Goal: Task Accomplishment & Management: Use online tool/utility

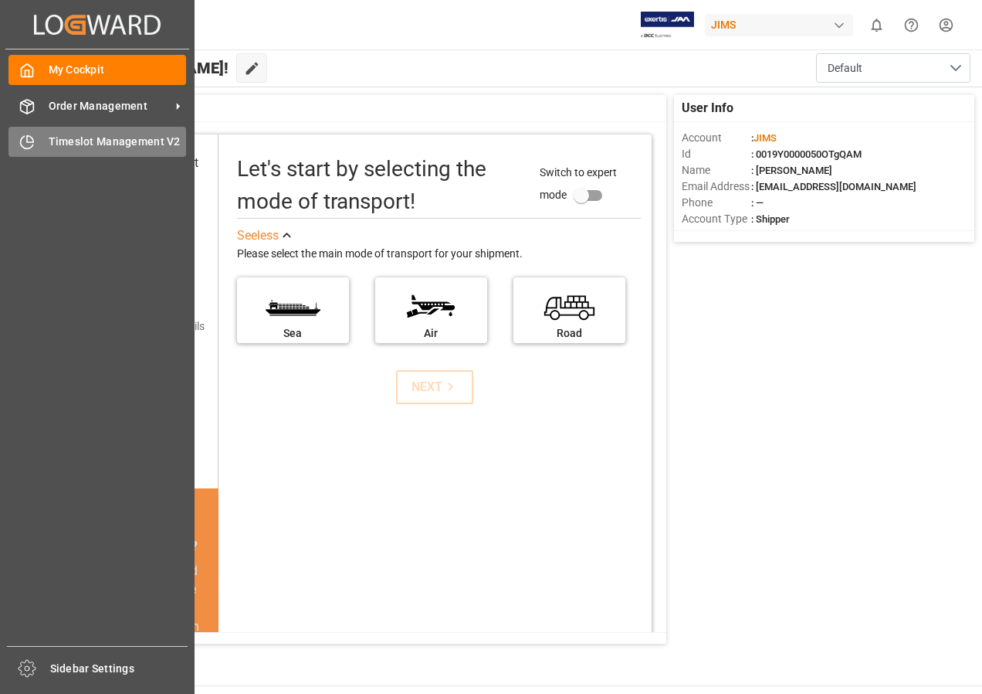
click at [71, 137] on span "Timeslot Management V2" at bounding box center [118, 142] width 138 height 16
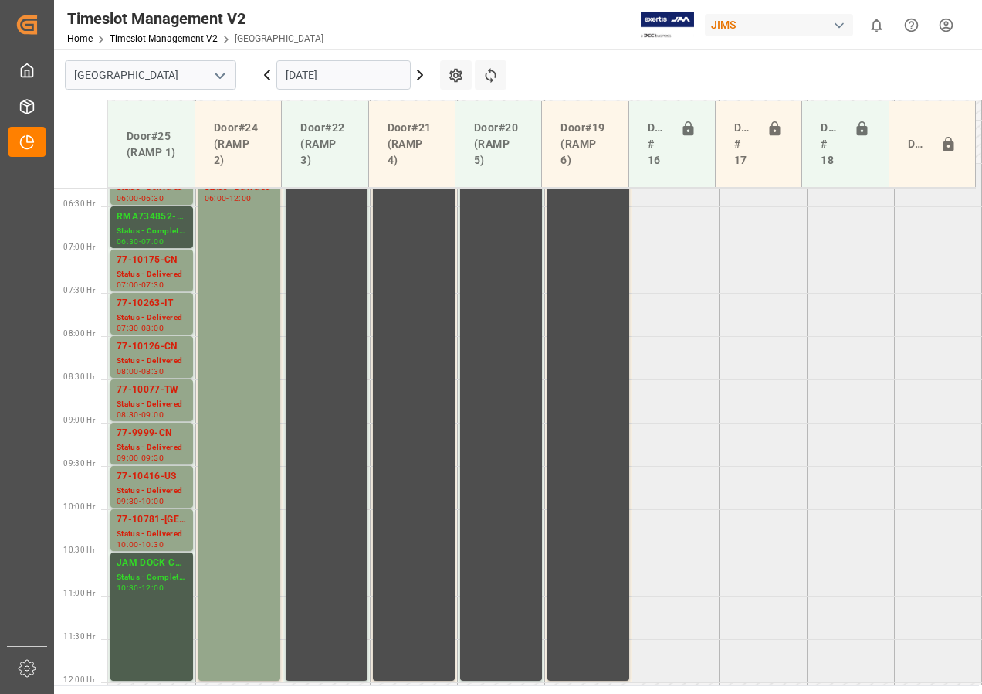
scroll to position [510, 0]
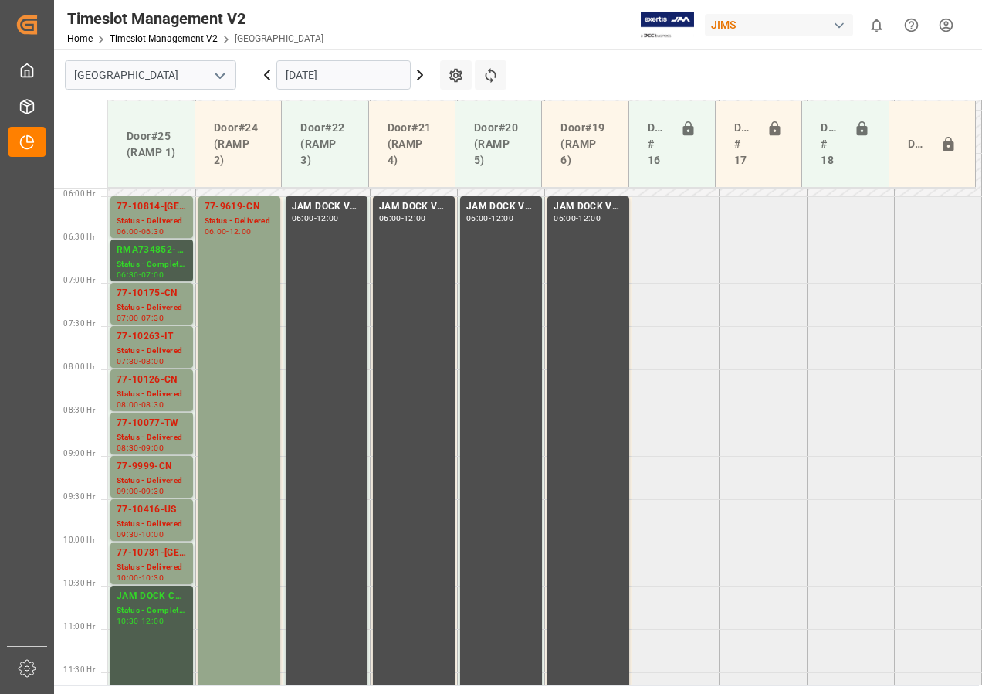
drag, startPoint x: 415, startPoint y: 74, endPoint x: 408, endPoint y: 76, distance: 8.1
click at [415, 74] on icon at bounding box center [420, 75] width 19 height 19
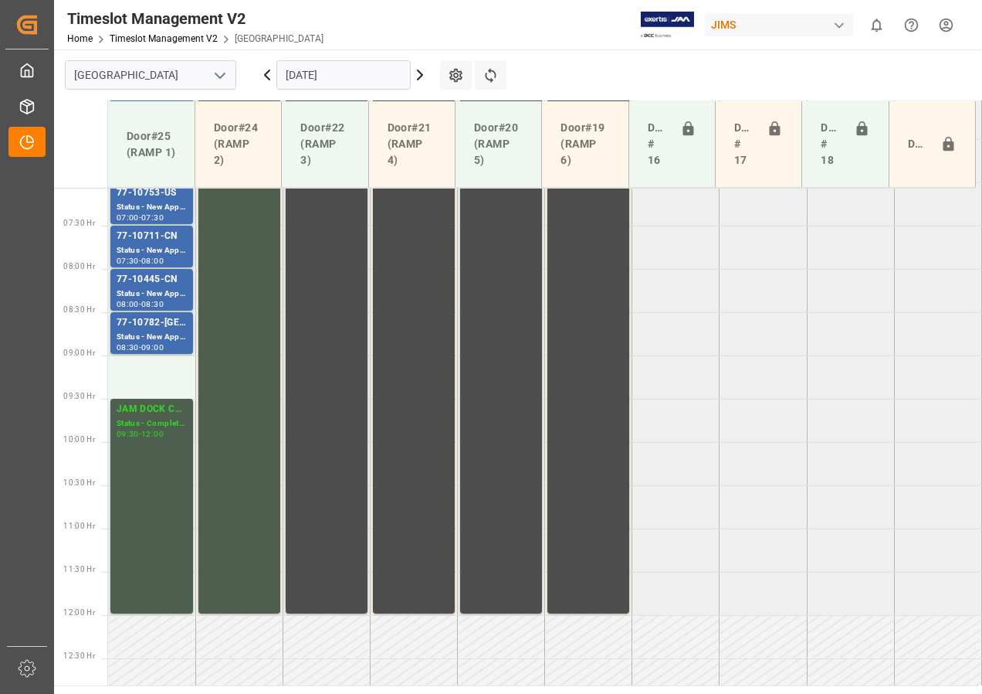
scroll to position [588, 0]
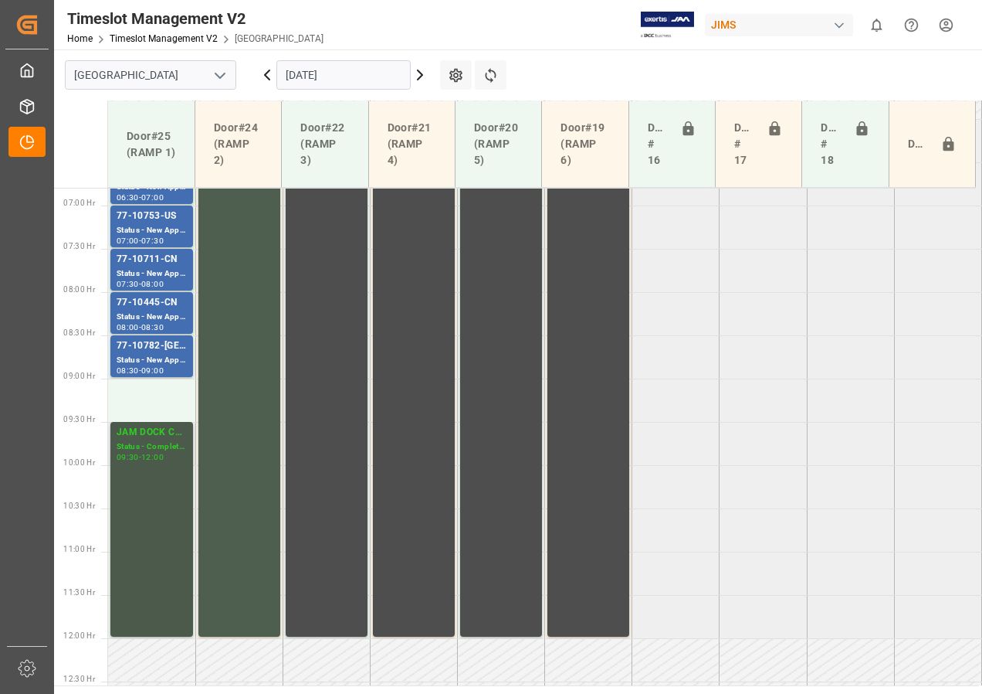
click at [150, 273] on div "JAM DOCK CONTROL" at bounding box center [152, 432] width 70 height 15
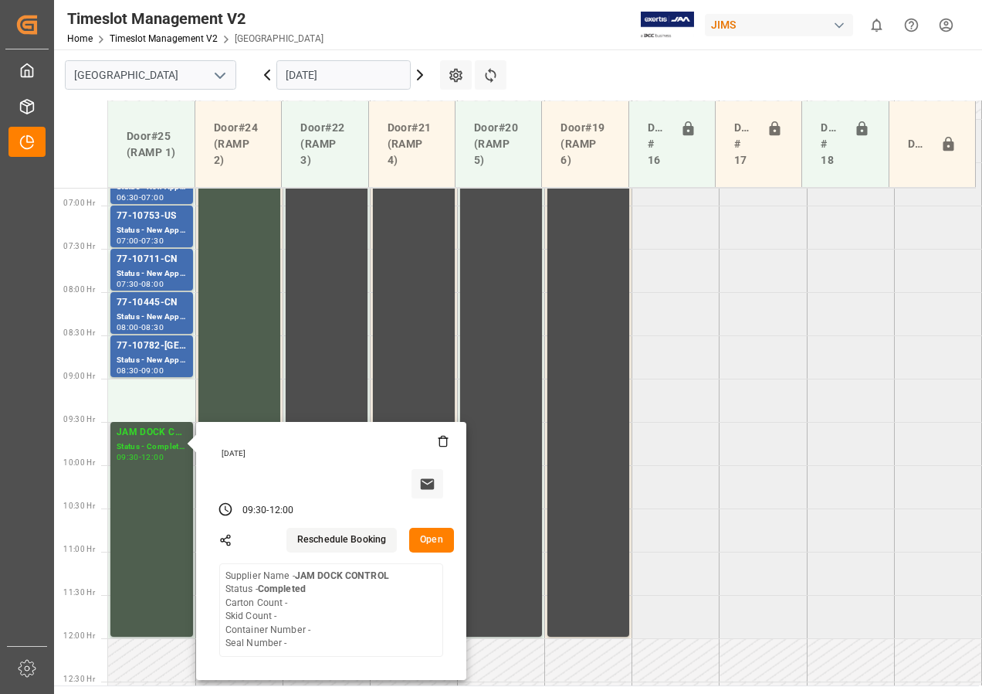
click at [419, 273] on button "Open" at bounding box center [431, 539] width 45 height 25
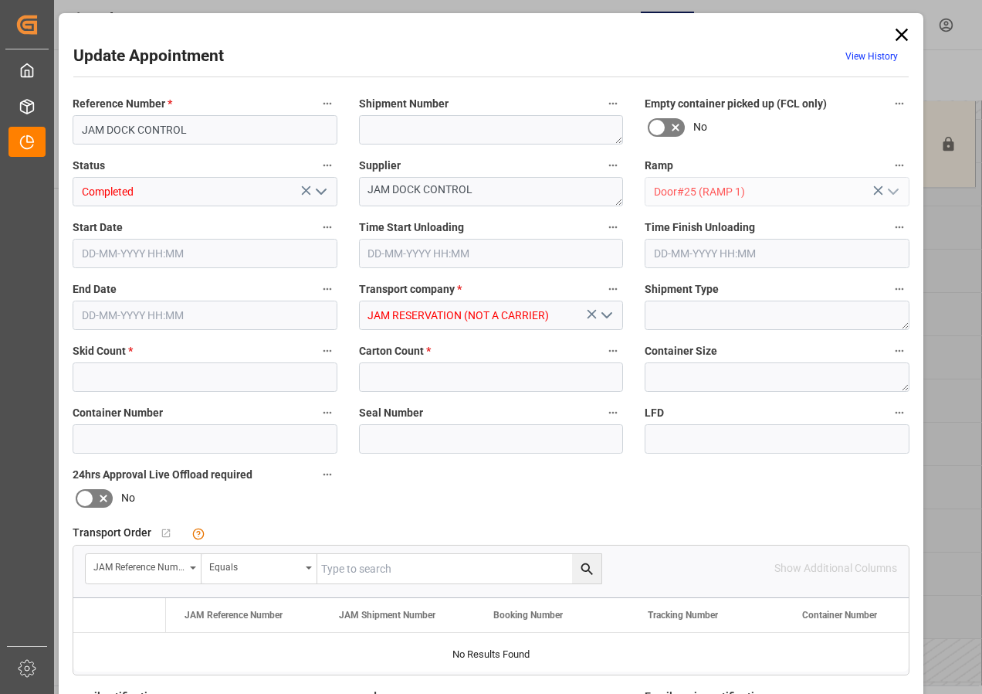
type input "0"
type input "10-09-2025 09:30"
type input "10-09-2025 12:00"
type input "08-09-2025 19:33"
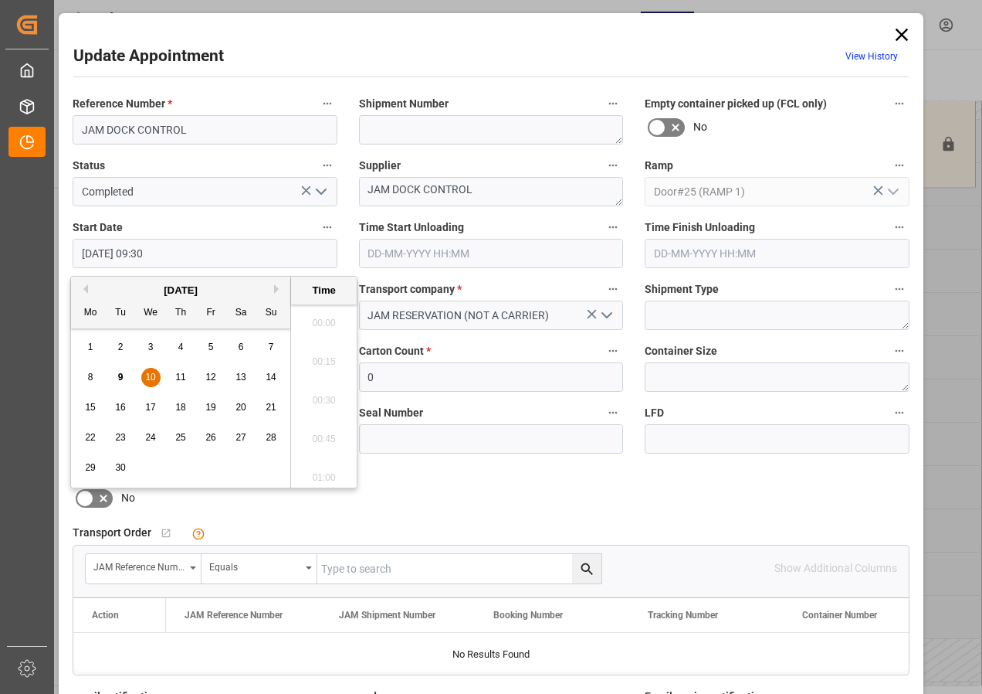
click at [135, 255] on input "10-09-2025 09:30" at bounding box center [205, 253] width 265 height 29
click at [147, 273] on span "10" at bounding box center [150, 376] width 10 height 11
click at [317, 273] on li "10:00" at bounding box center [324, 472] width 66 height 39
type input "10-09-2025 10:00"
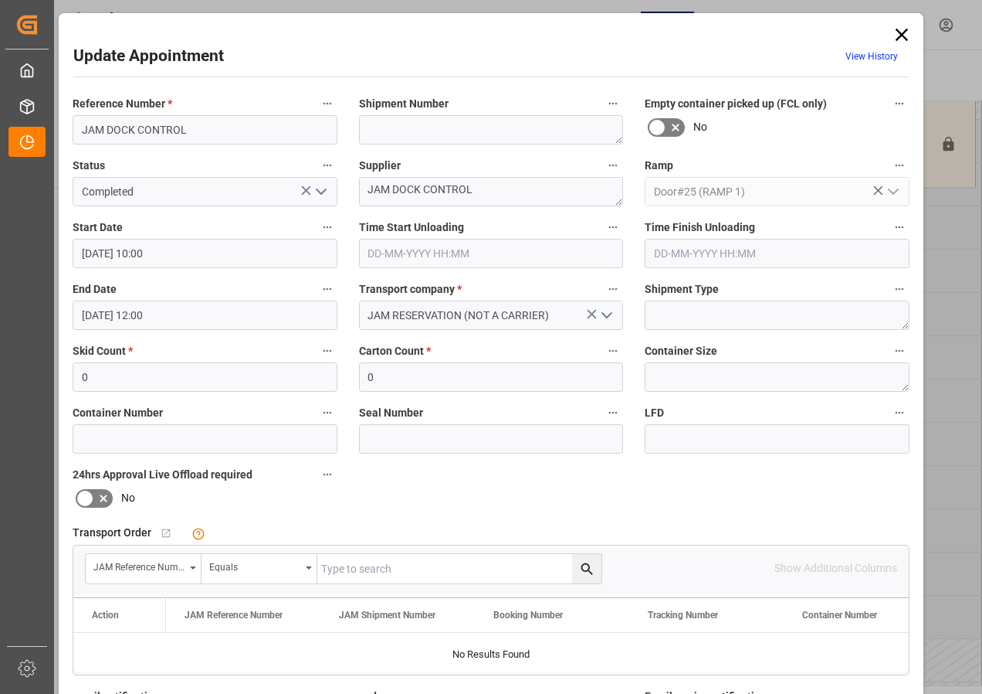
click at [523, 29] on icon at bounding box center [902, 35] width 12 height 12
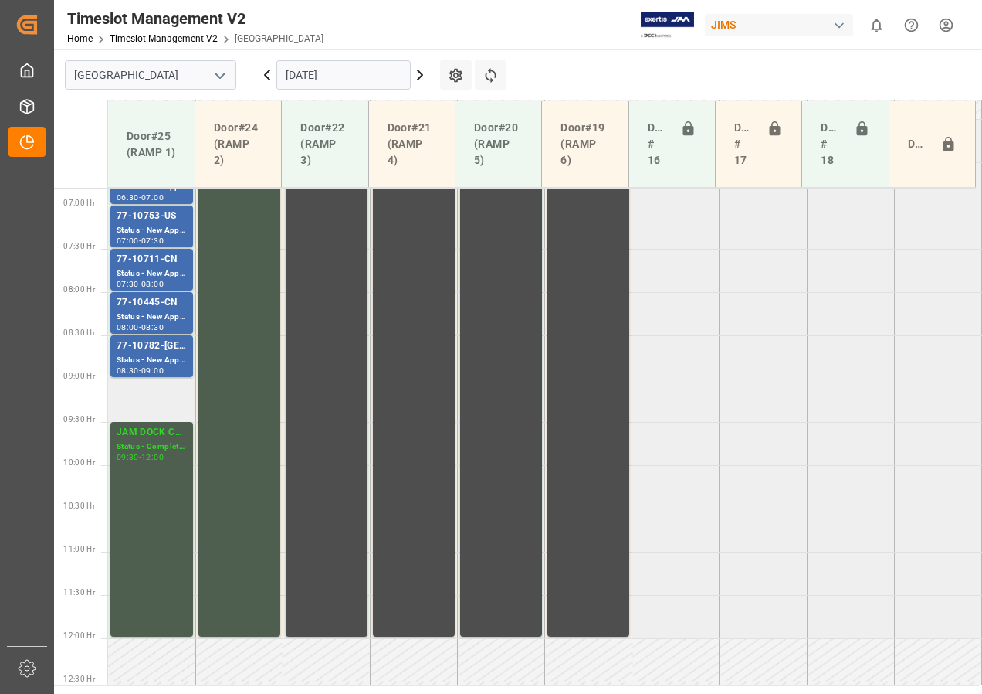
click at [155, 273] on td at bounding box center [151, 399] width 87 height 43
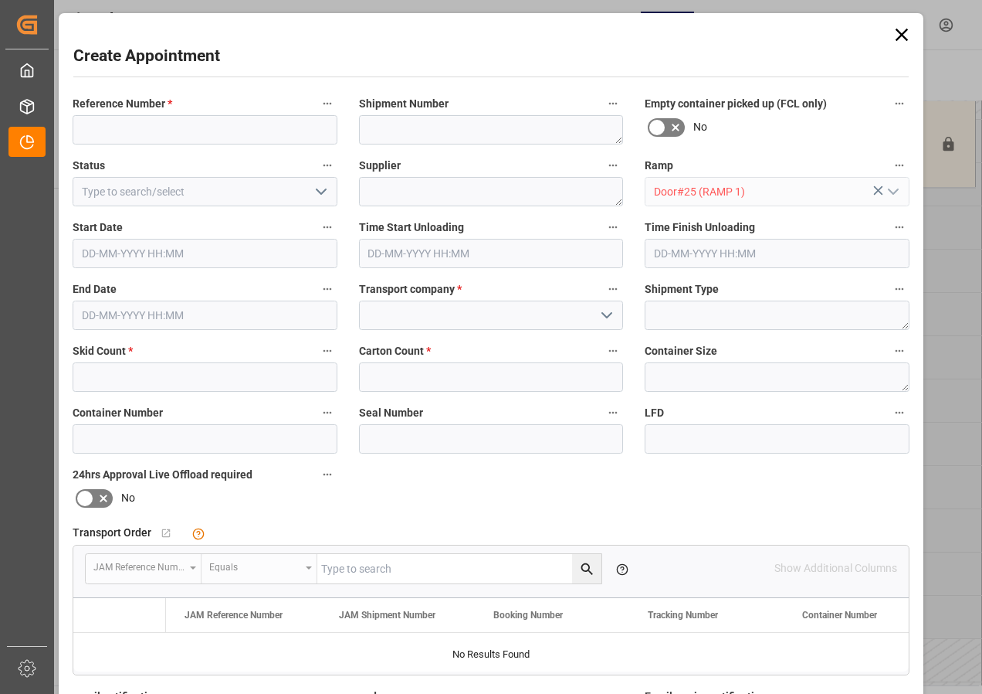
type input "10-09-2025 09:00"
type input "10-09-2025 09:30"
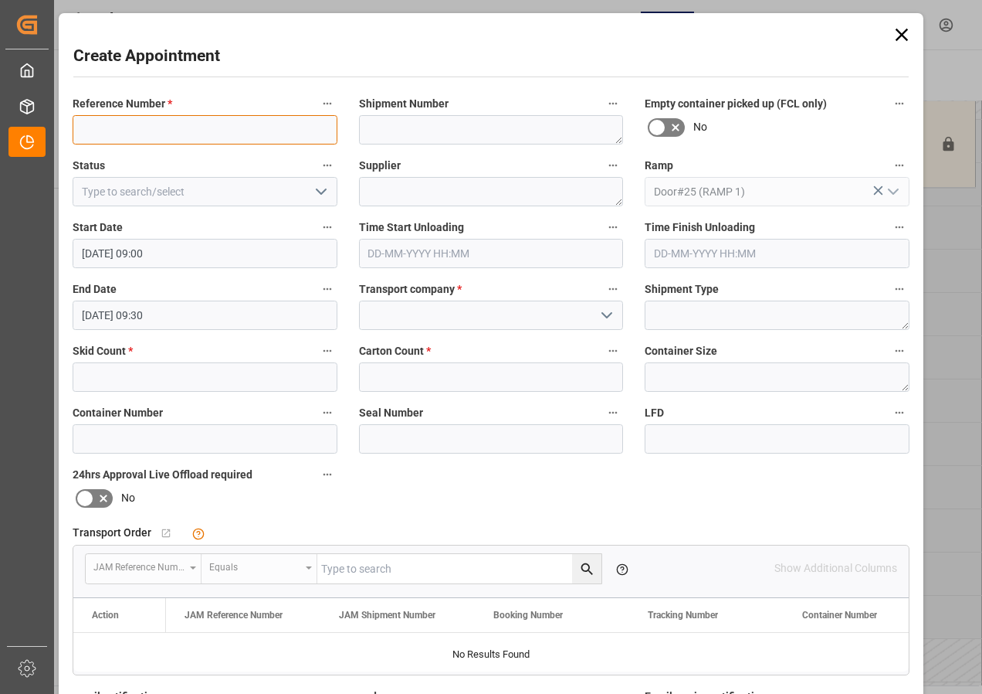
click at [116, 132] on input at bounding box center [205, 129] width 265 height 29
type input "77-10185-CN"
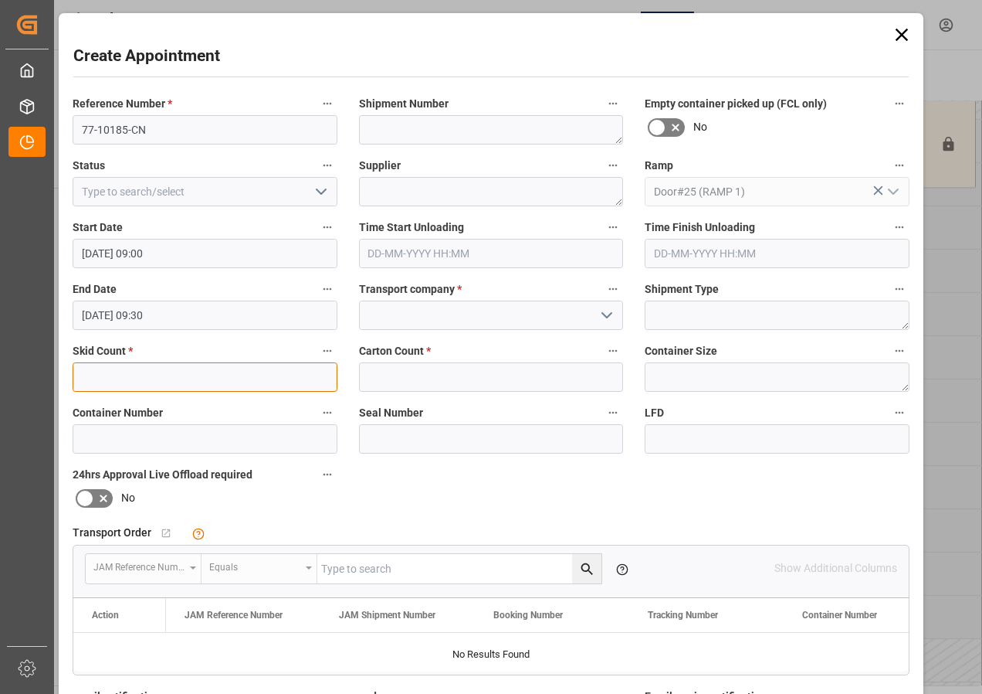
click at [213, 273] on input "text" at bounding box center [205, 376] width 265 height 29
type input "1"
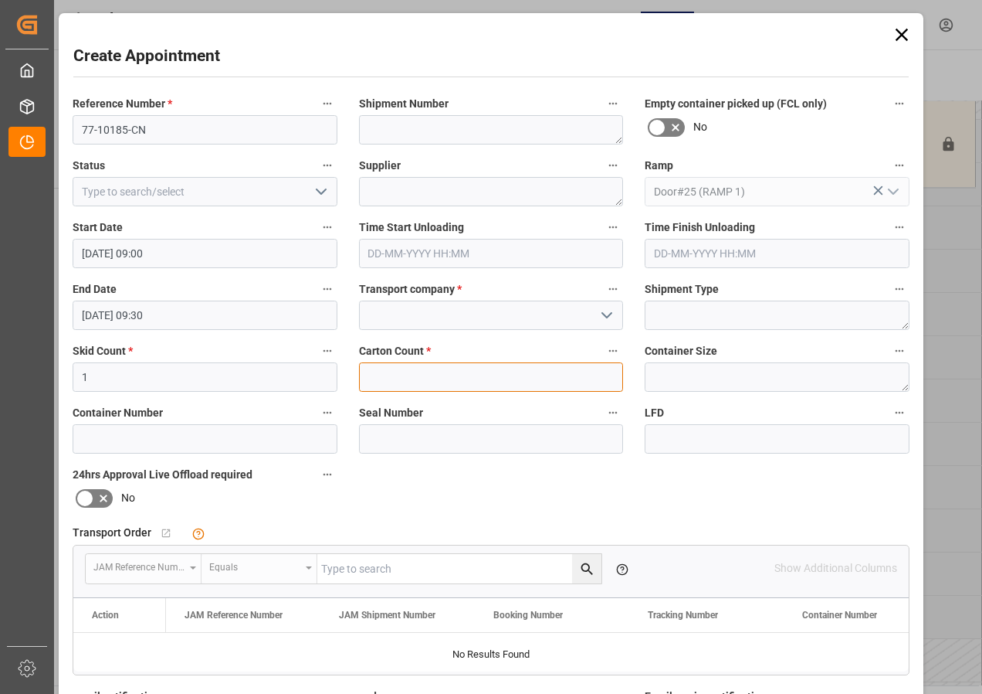
click at [423, 273] on input "text" at bounding box center [491, 376] width 265 height 29
type input "21"
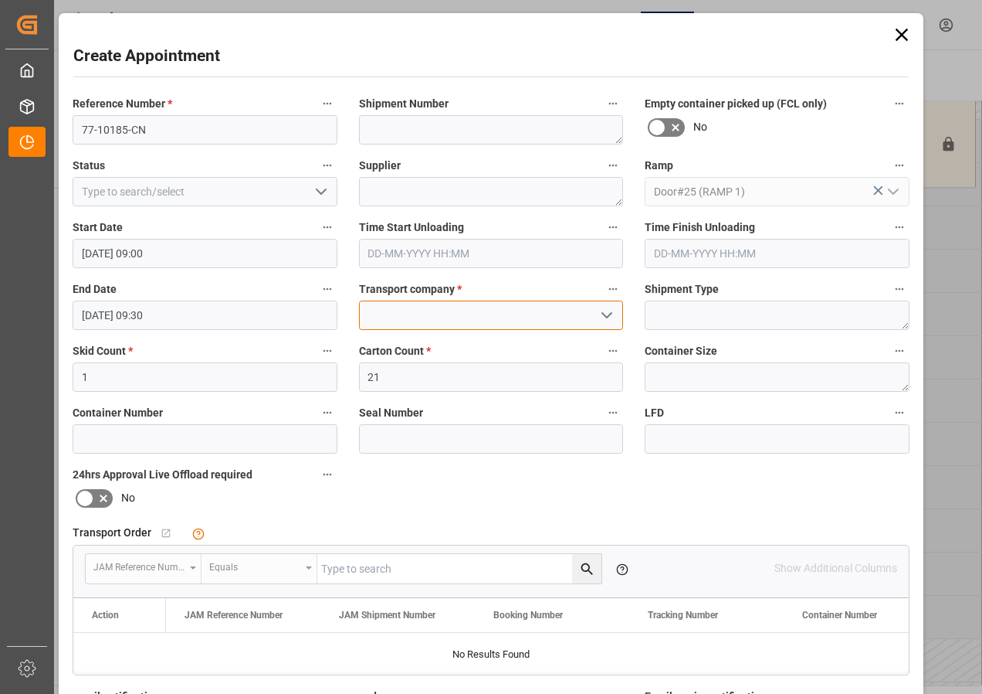
click at [421, 273] on input at bounding box center [491, 314] width 265 height 29
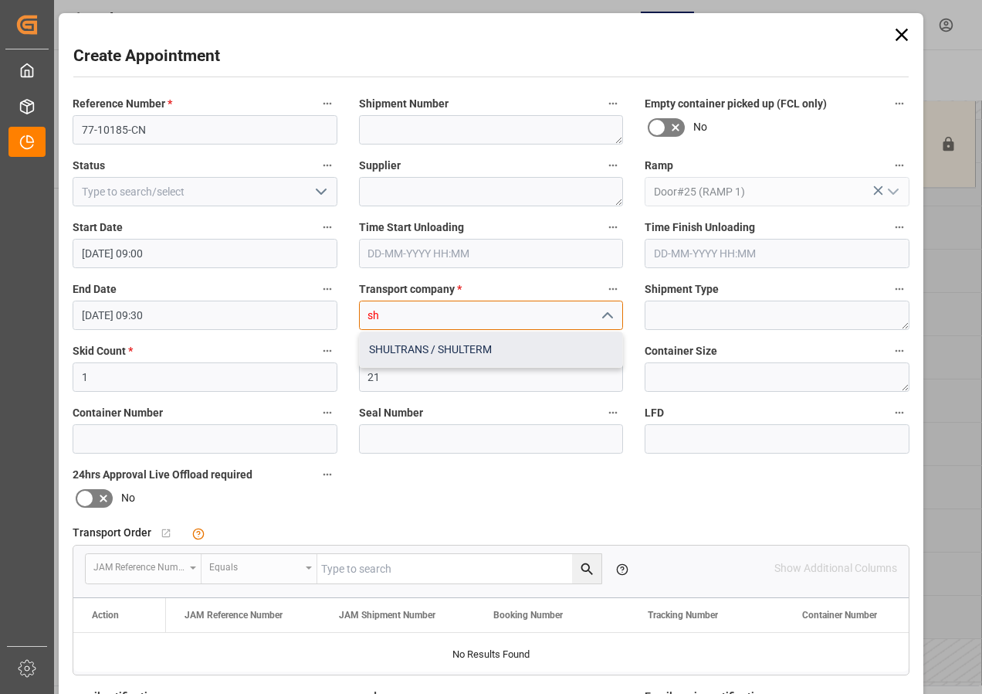
click at [429, 273] on div "SHULTRANS / SHULTERM" at bounding box center [491, 349] width 263 height 35
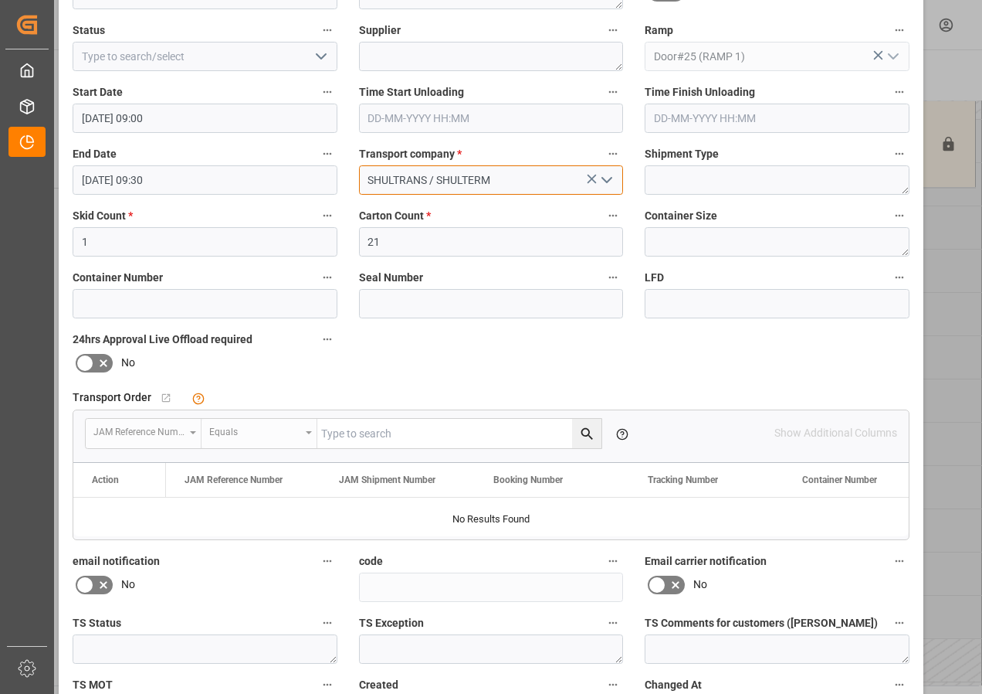
scroll to position [232, 0]
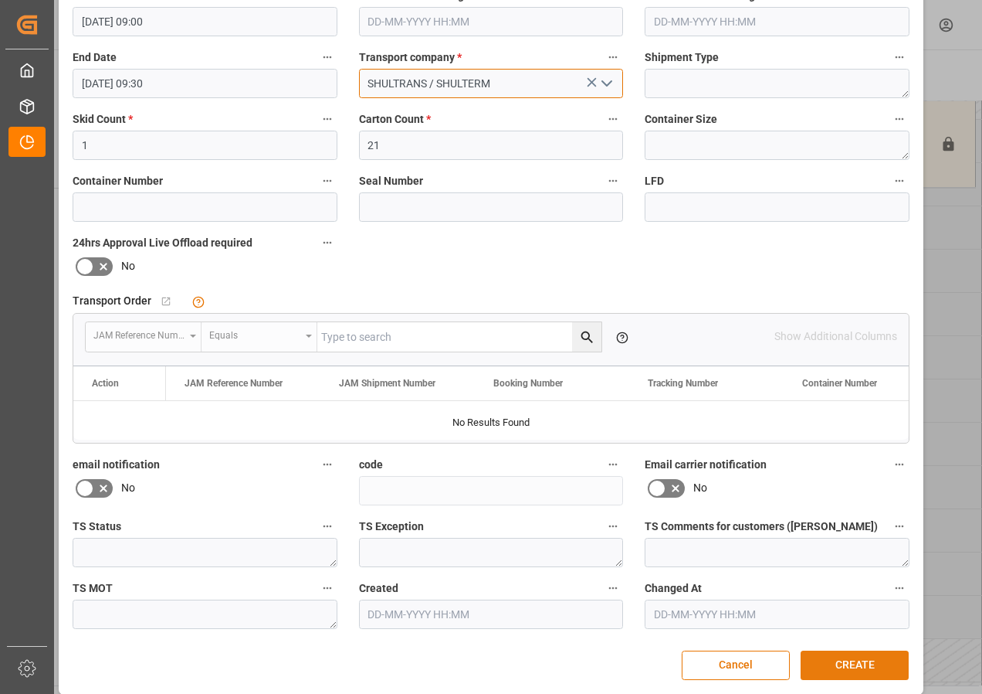
type input "SHULTRANS / SHULTERM"
click at [523, 273] on button "CREATE" at bounding box center [855, 664] width 108 height 29
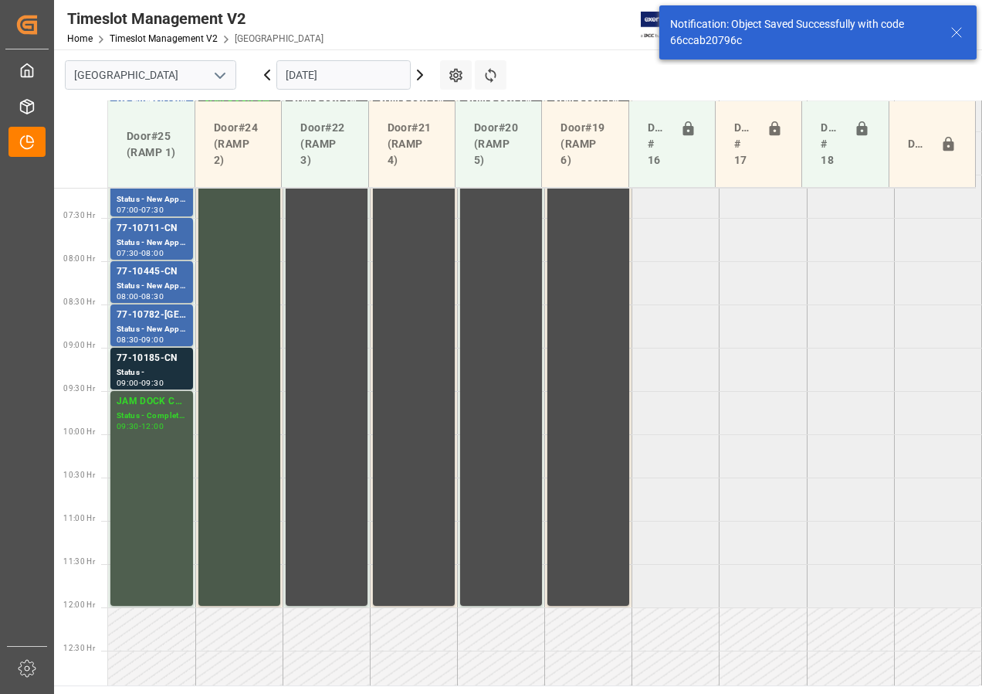
scroll to position [628, 0]
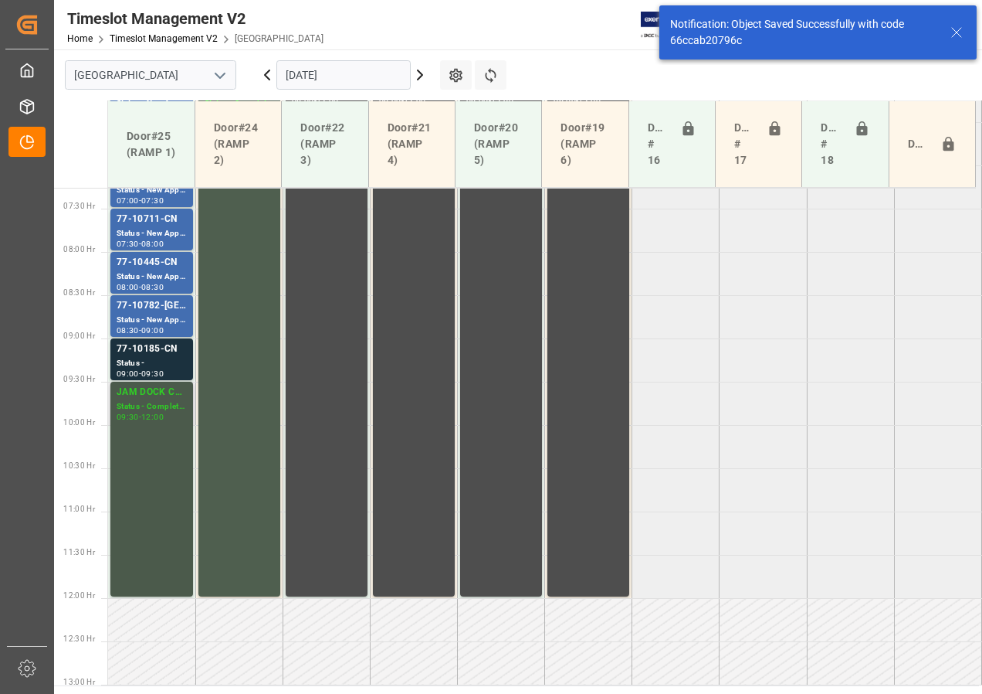
click at [142, 273] on div "JAM DOCK CONTROL" at bounding box center [152, 392] width 70 height 15
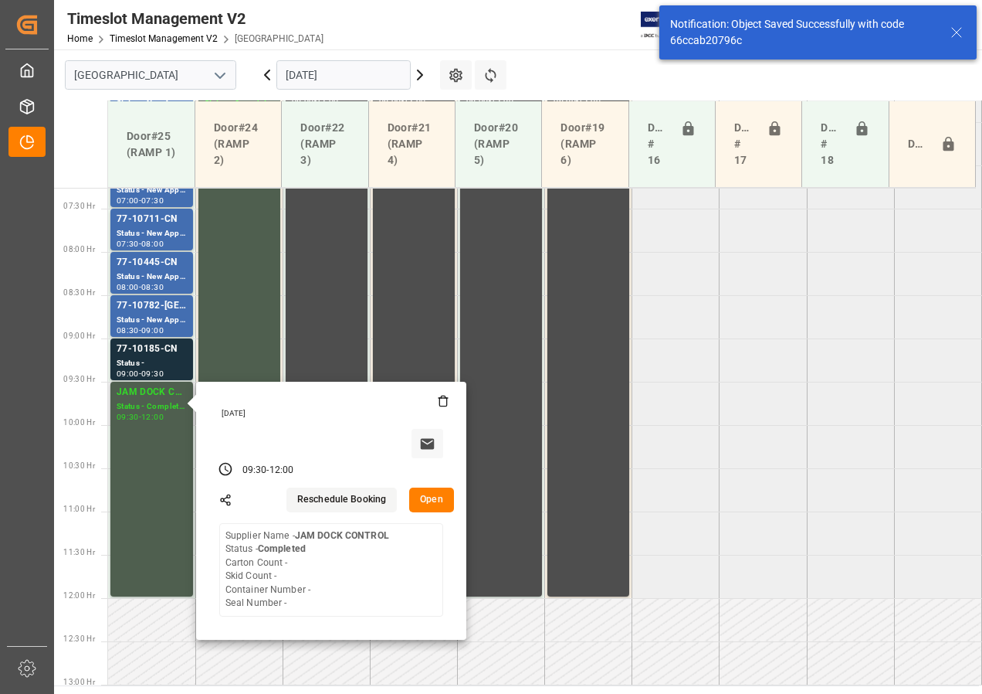
click at [432, 273] on button "Open" at bounding box center [431, 499] width 45 height 25
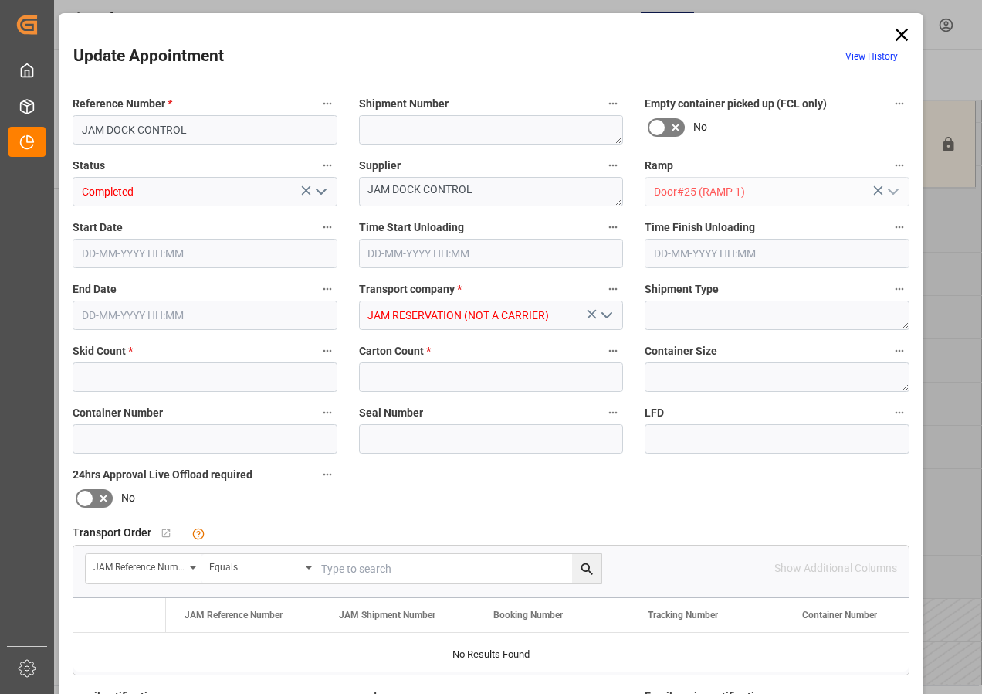
type input "0"
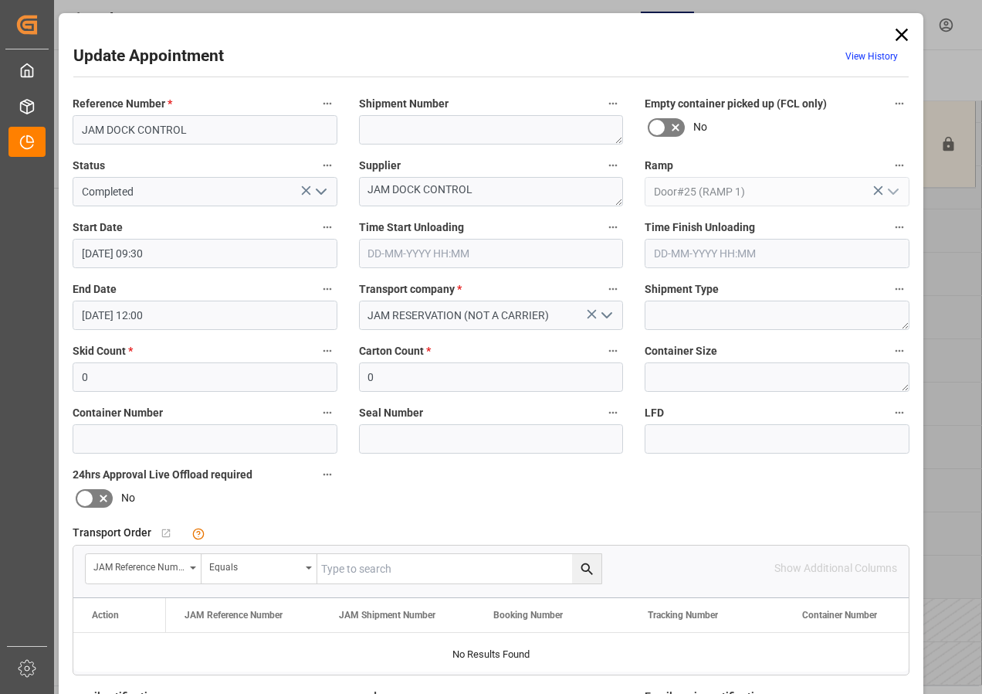
type input "10-09-2025 09:30"
type input "10-09-2025 12:00"
type input "08-09-2025 19:33"
click at [134, 254] on input "10-09-2025 09:30" at bounding box center [205, 253] width 265 height 29
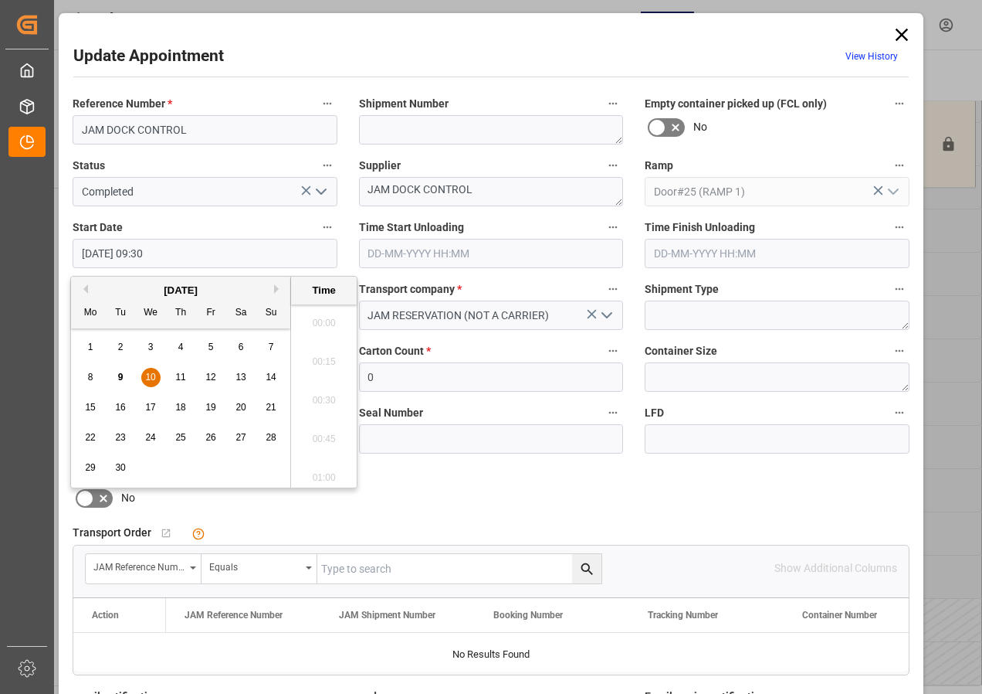
scroll to position [1396, 0]
click at [151, 273] on span "10" at bounding box center [150, 376] width 10 height 11
click at [332, 273] on li "10:00" at bounding box center [324, 472] width 66 height 39
type input "10-09-2025 10:00"
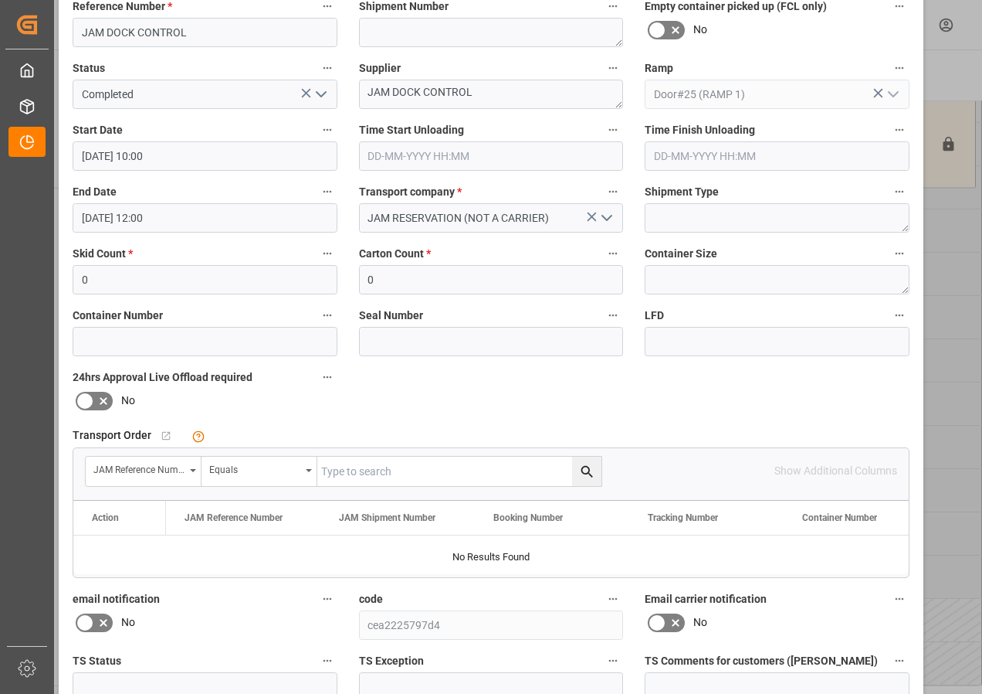
scroll to position [246, 0]
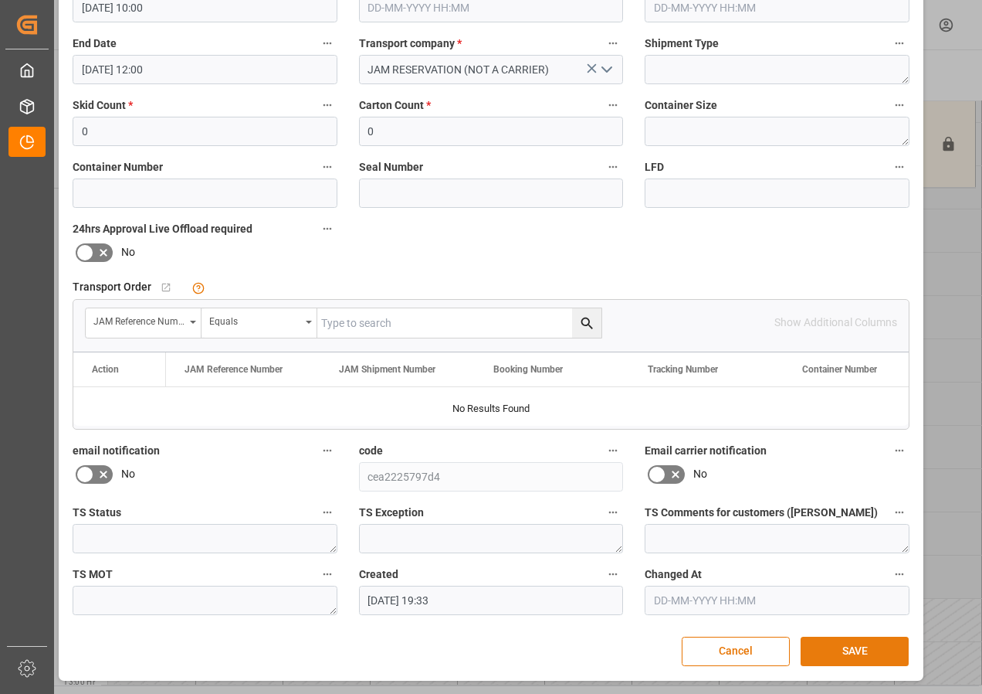
click at [523, 273] on button "SAVE" at bounding box center [855, 650] width 108 height 29
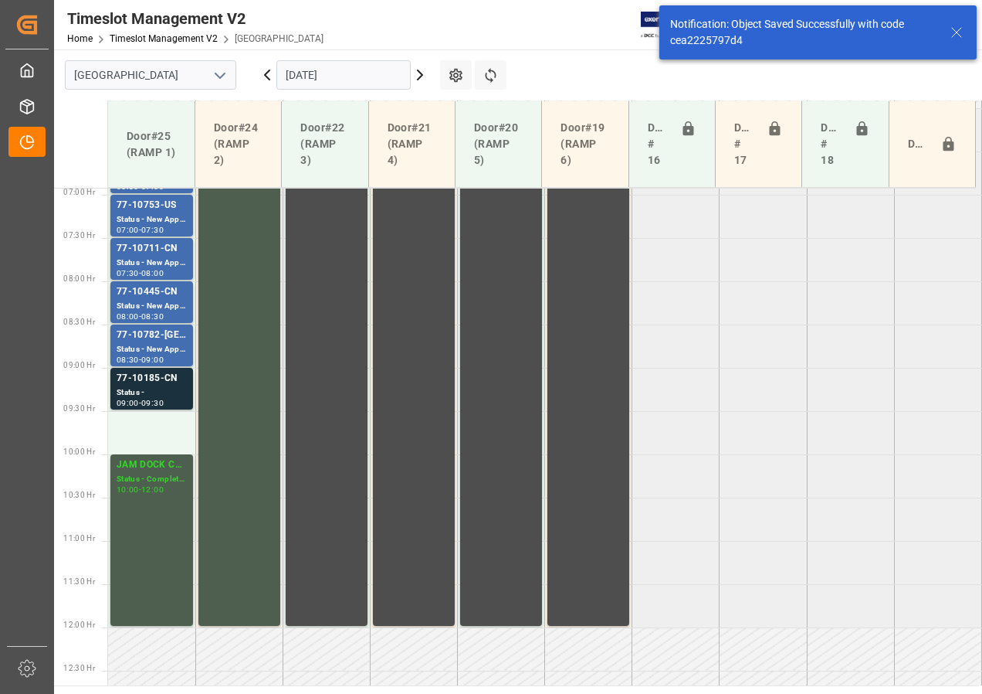
scroll to position [801, 0]
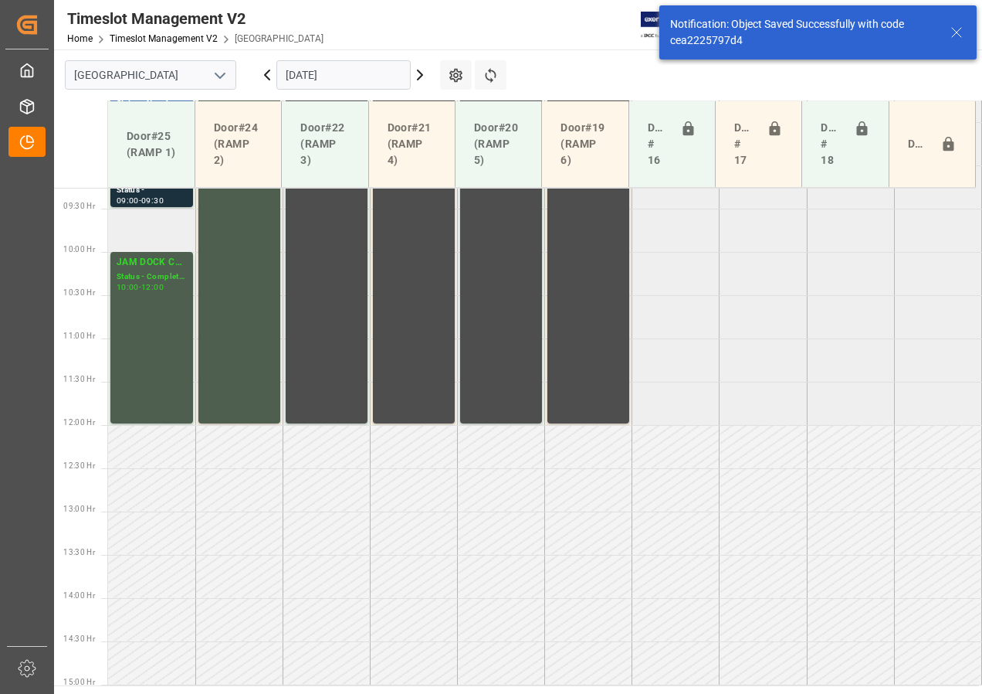
click at [154, 231] on td at bounding box center [151, 230] width 87 height 43
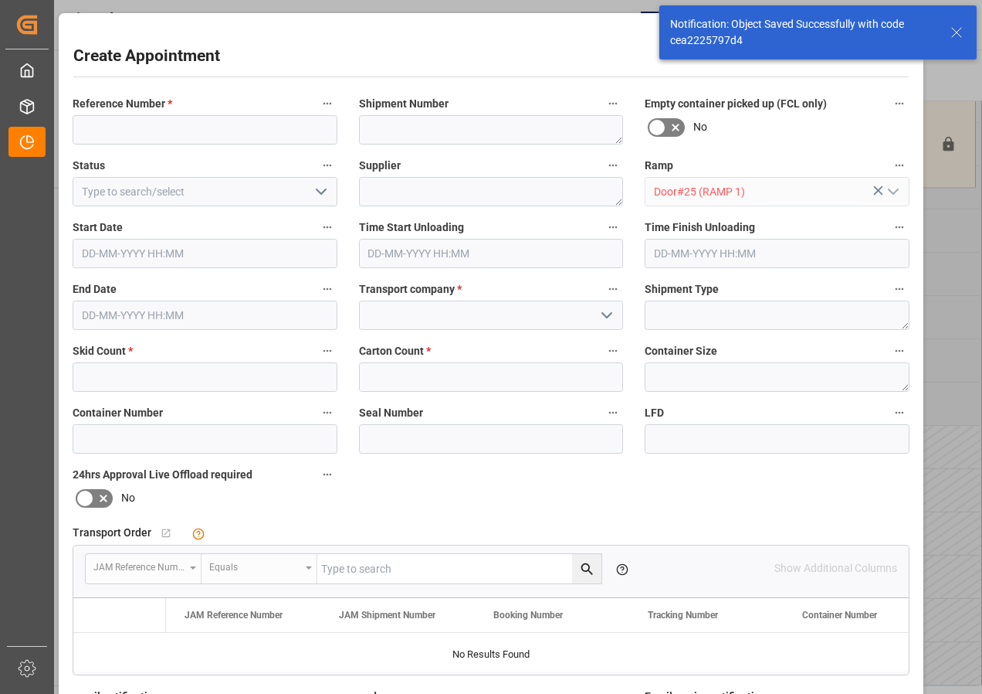
type input "10-09-2025 09:30"
type input "10-09-2025 10:00"
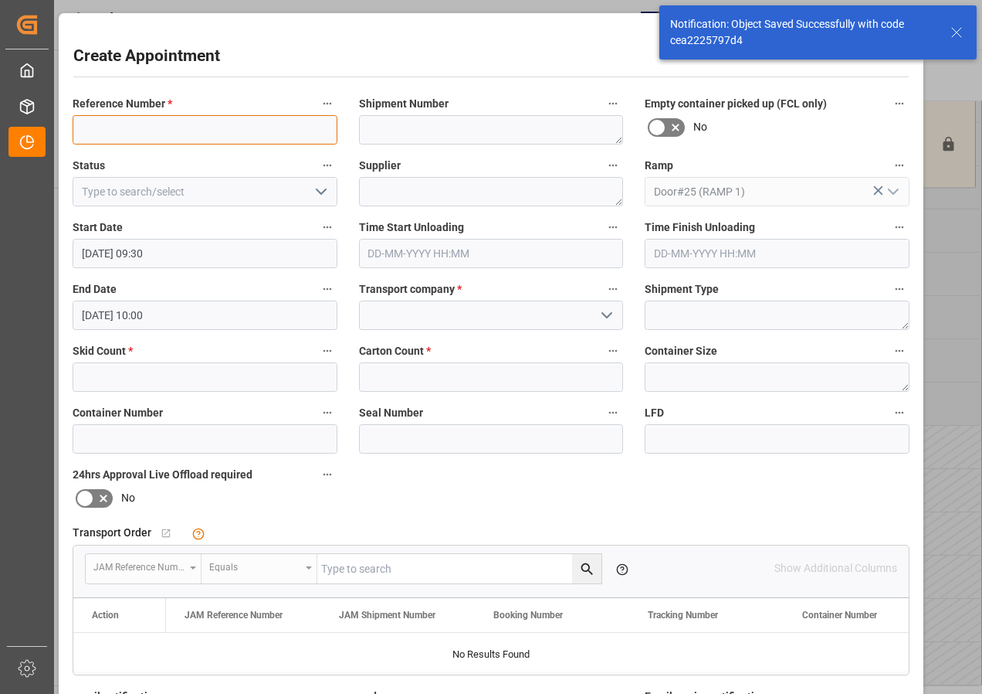
click at [129, 130] on input at bounding box center [205, 129] width 265 height 29
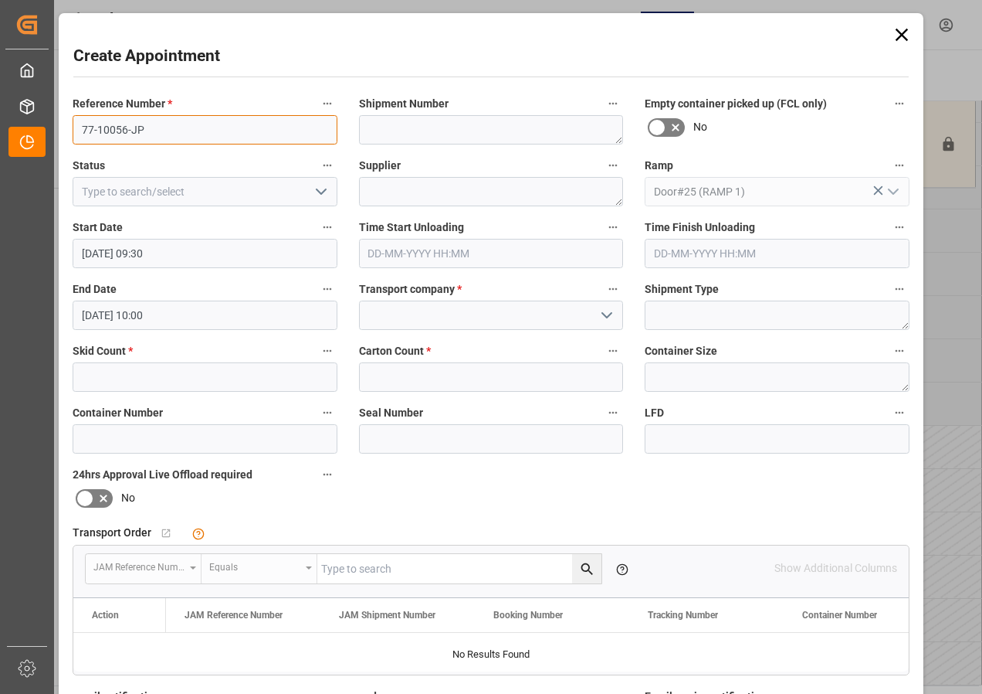
type input "77-10056-JP"
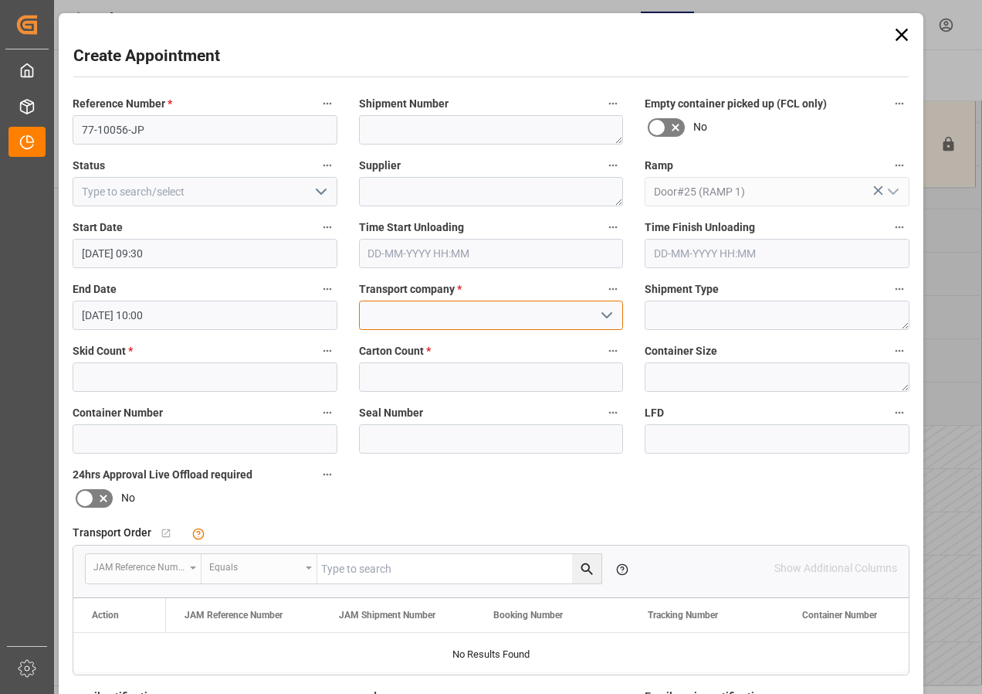
click at [393, 273] on input at bounding box center [491, 314] width 265 height 29
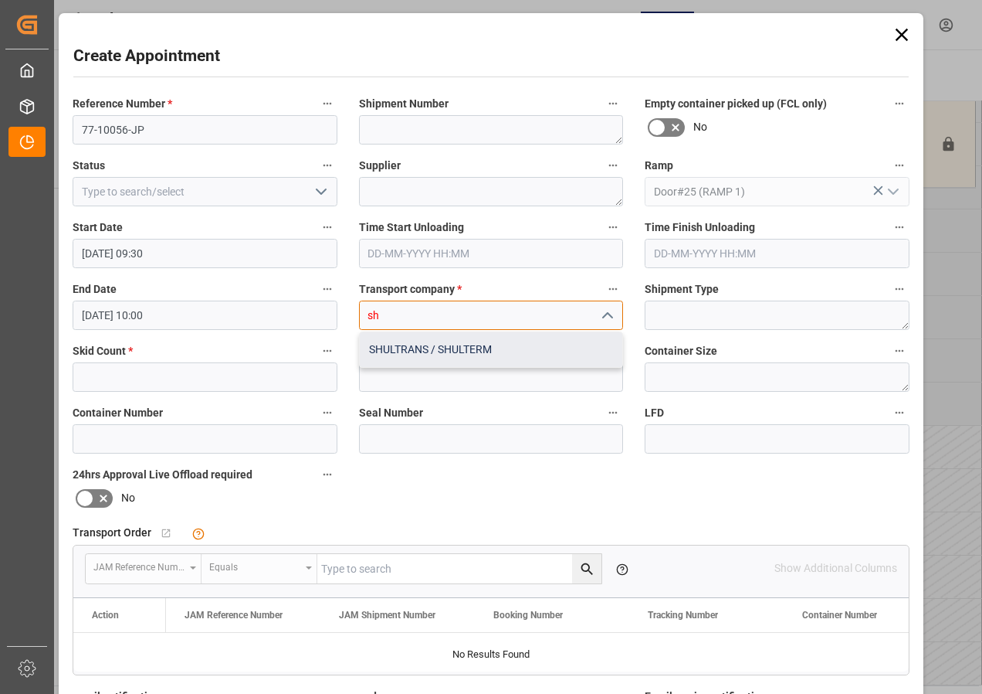
click at [403, 273] on div "SHULTRANS / SHULTERM" at bounding box center [491, 349] width 263 height 35
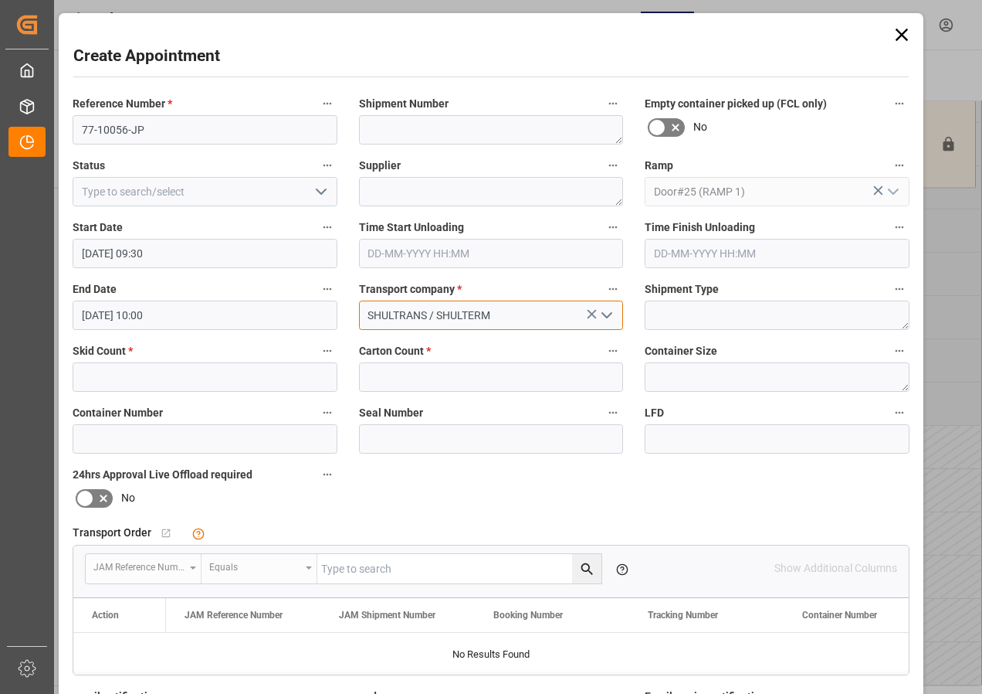
type input "SHULTRANS / SHULTERM"
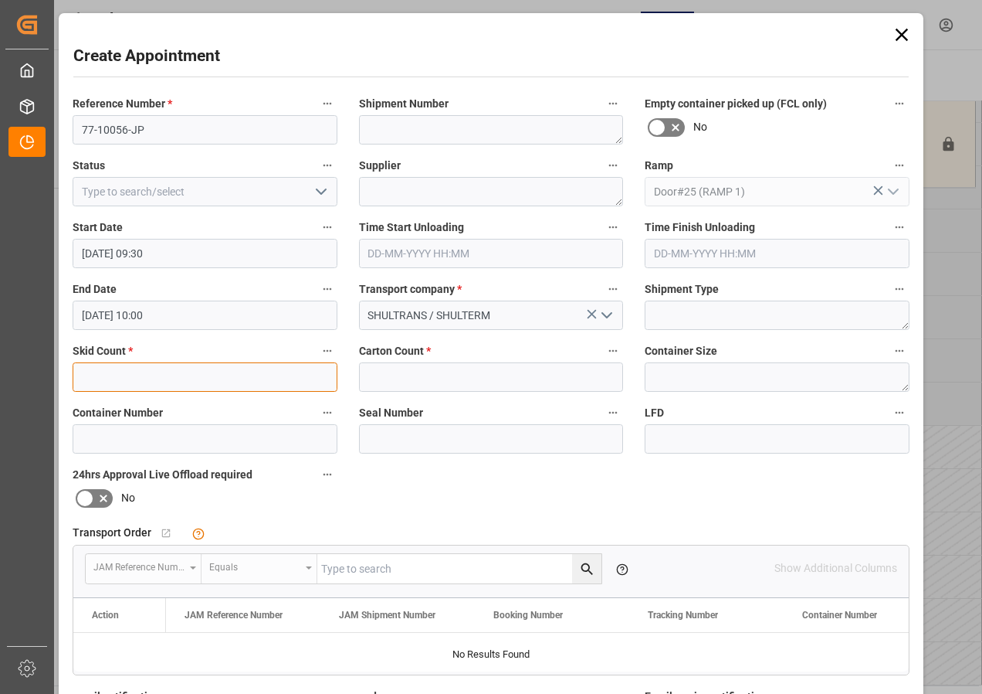
click at [222, 273] on input "text" at bounding box center [205, 376] width 265 height 29
type input "1"
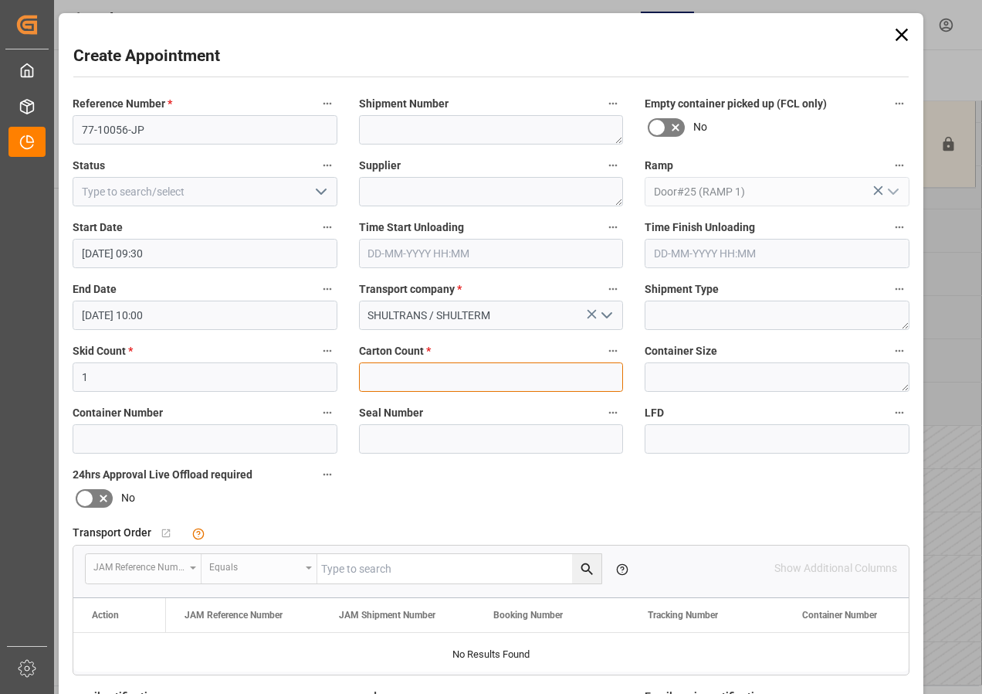
click at [413, 273] on input "text" at bounding box center [491, 376] width 265 height 29
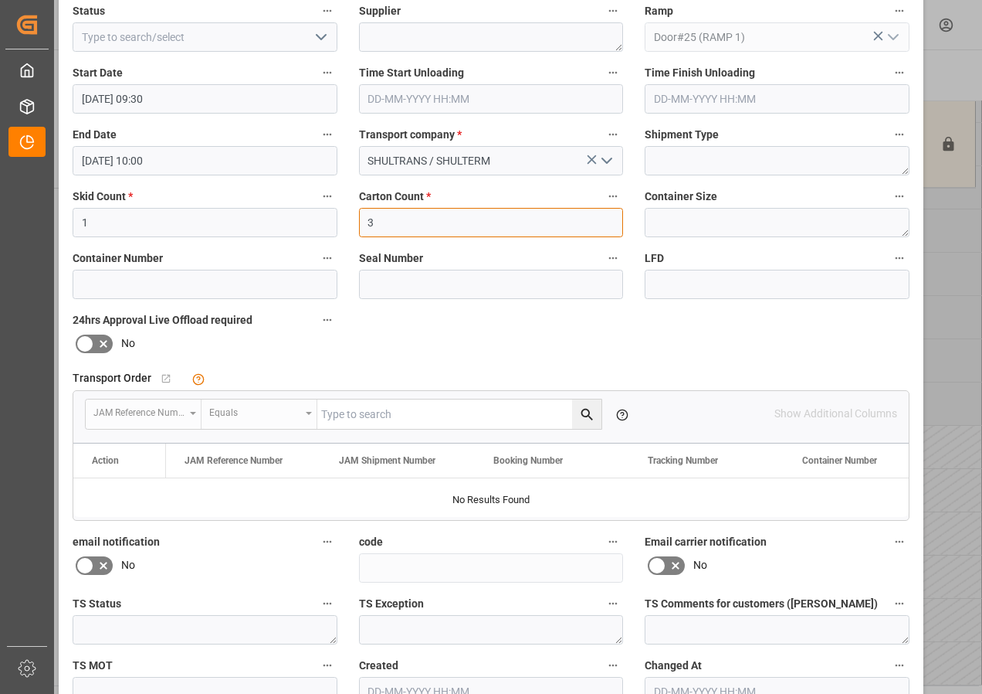
scroll to position [246, 0]
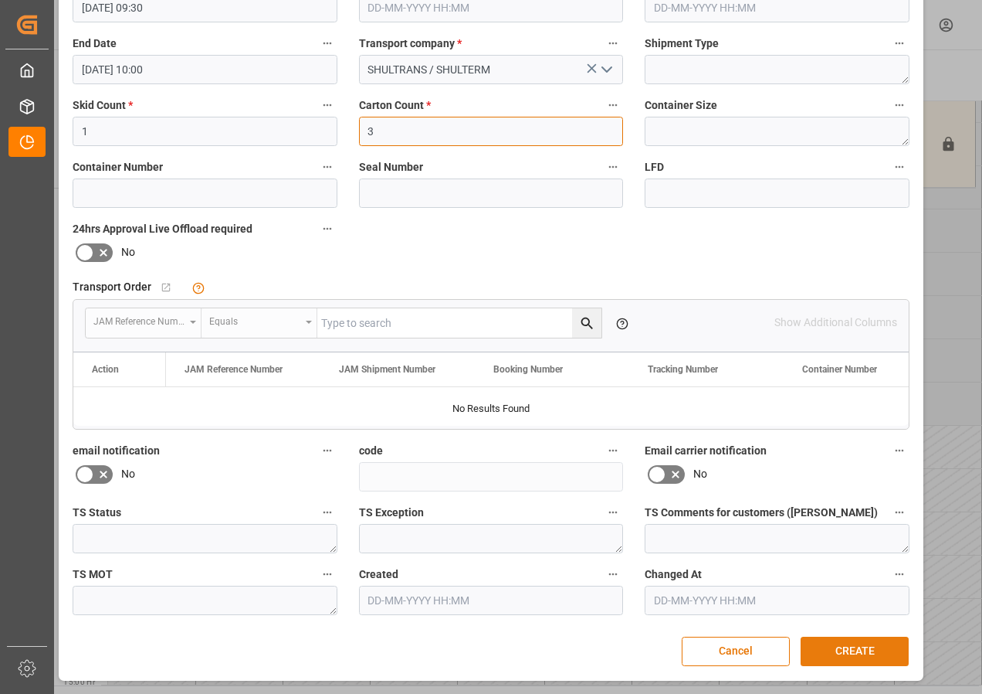
type input "3"
click at [523, 273] on button "CREATE" at bounding box center [855, 650] width 108 height 29
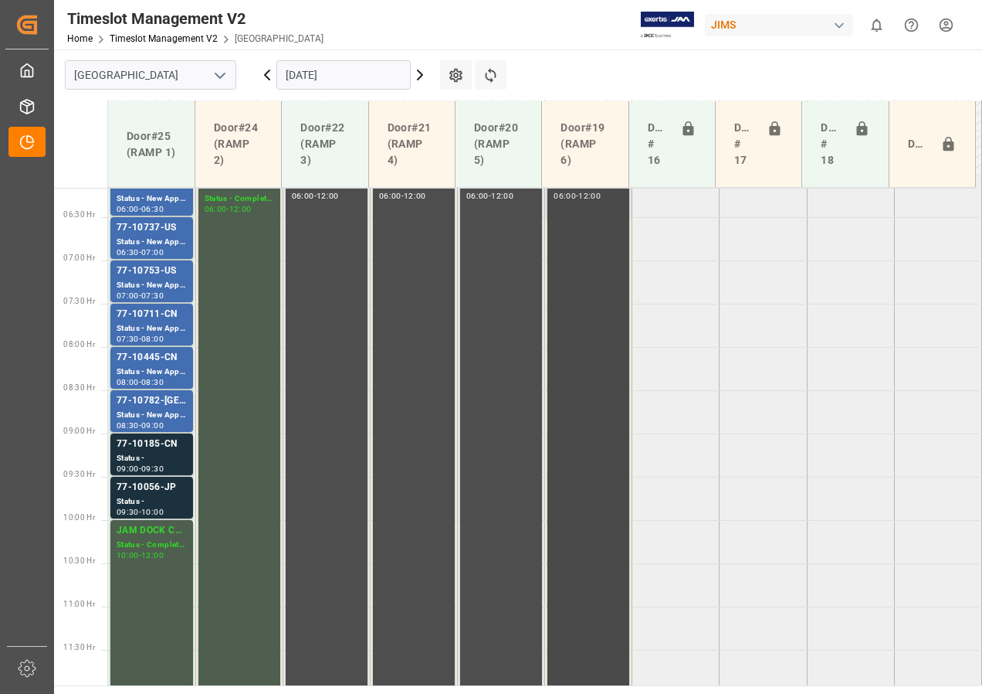
scroll to position [560, 0]
